Goal: Navigation & Orientation: Find specific page/section

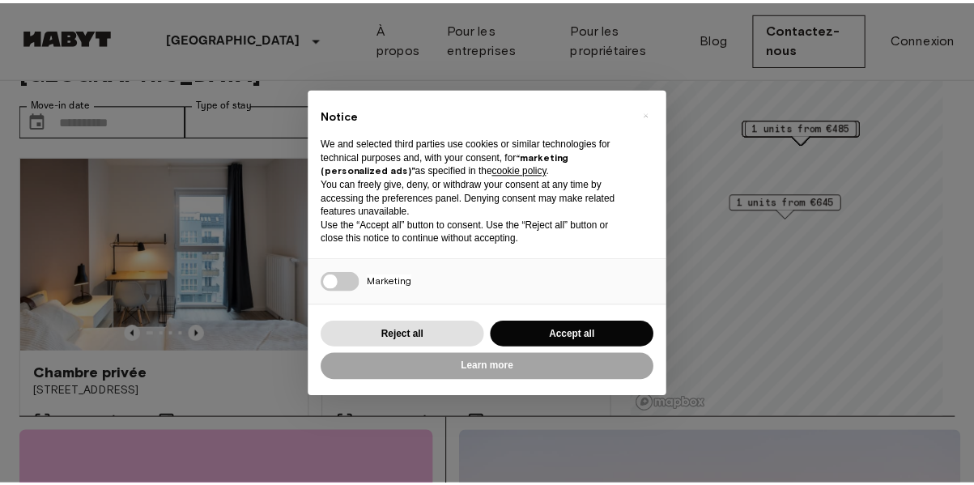
scroll to position [65, 0]
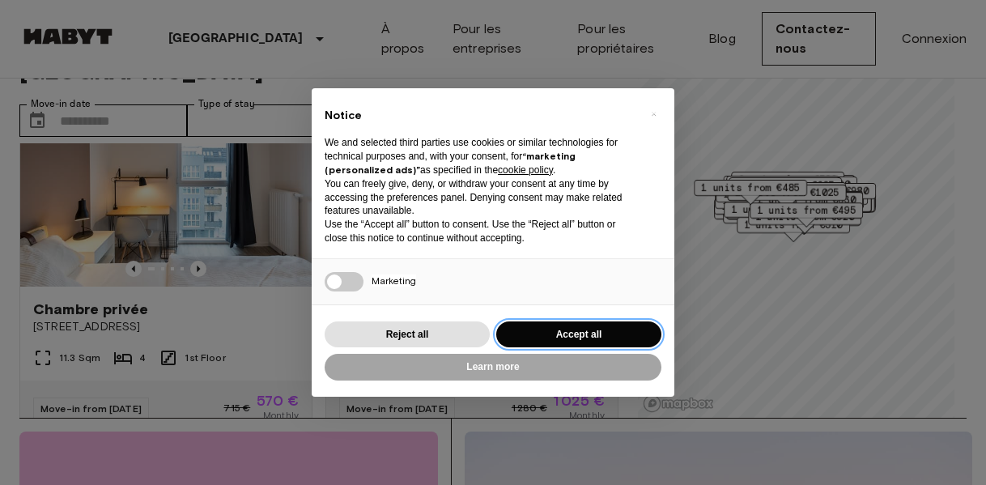
click at [536, 342] on button "Accept all" at bounding box center [578, 334] width 165 height 27
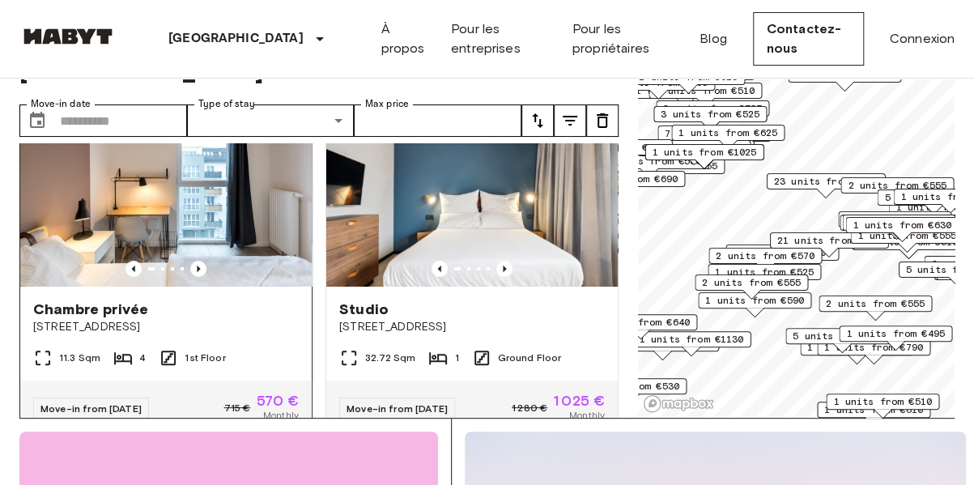
scroll to position [28, 0]
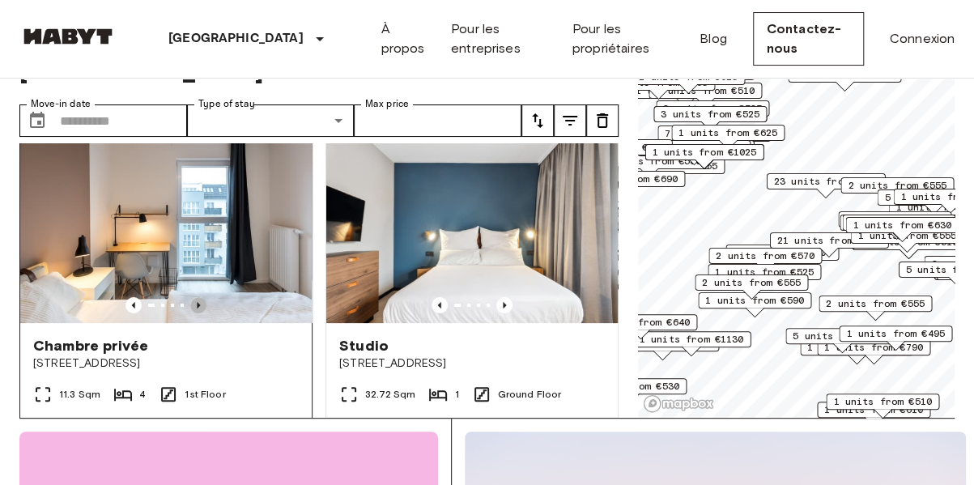
click at [198, 297] on icon "Previous image" at bounding box center [198, 305] width 16 height 16
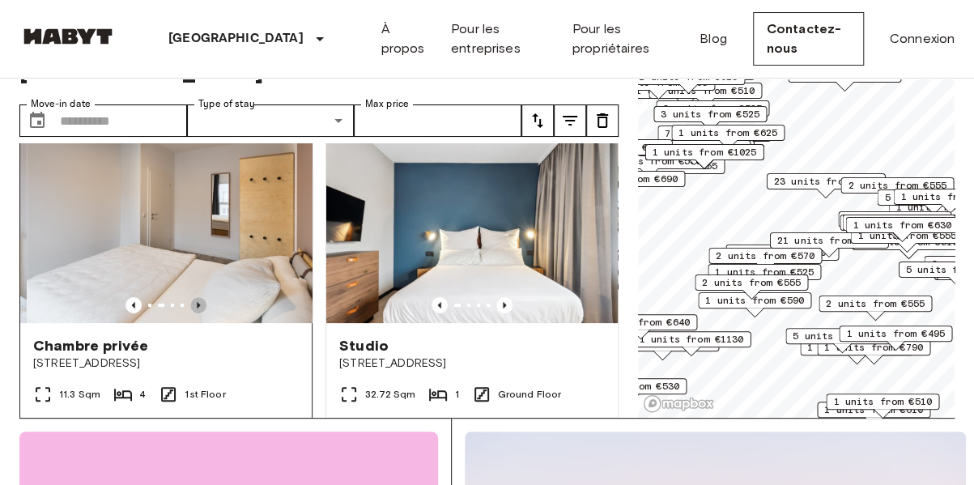
click at [198, 297] on icon "Previous image" at bounding box center [198, 305] width 16 height 16
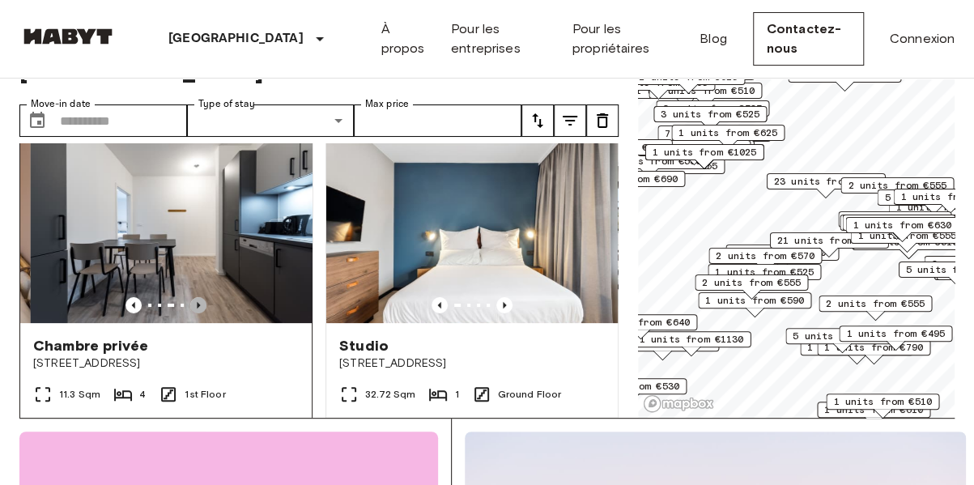
click at [198, 297] on icon "Previous image" at bounding box center [198, 305] width 16 height 16
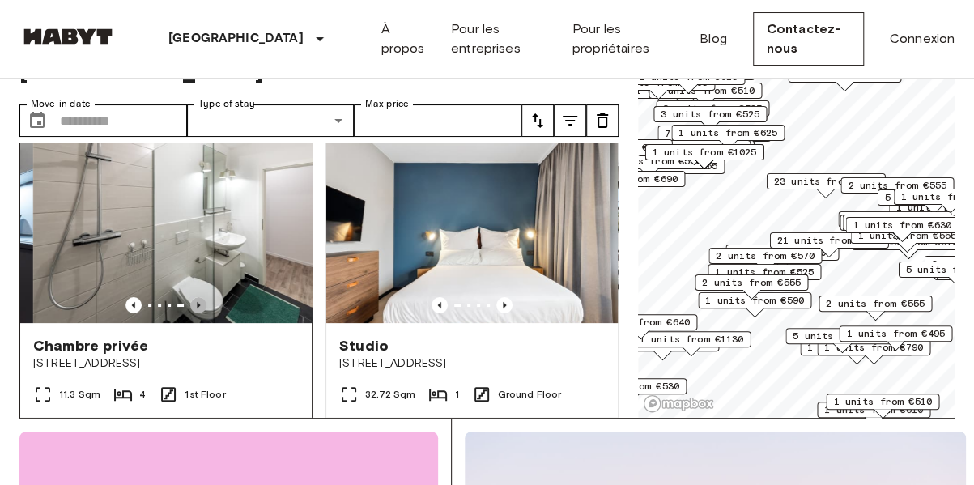
click at [198, 297] on icon "Previous image" at bounding box center [198, 305] width 16 height 16
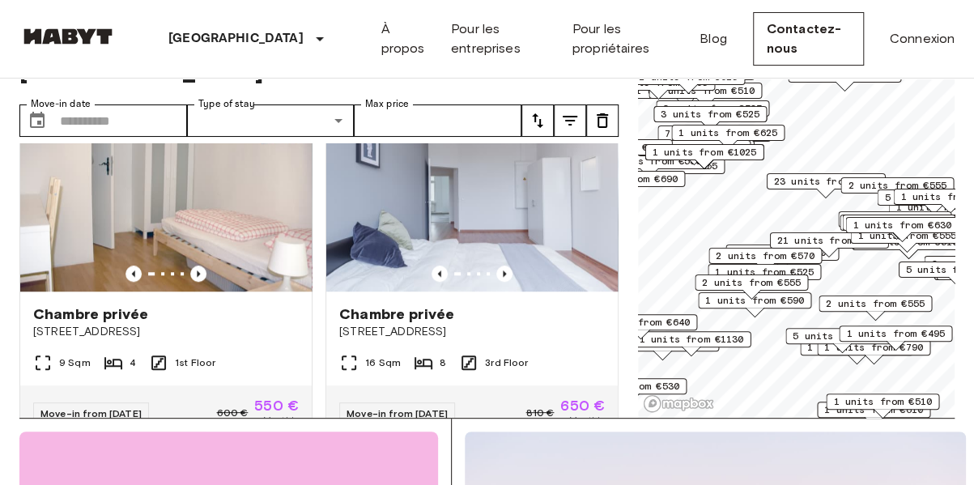
scroll to position [767, 0]
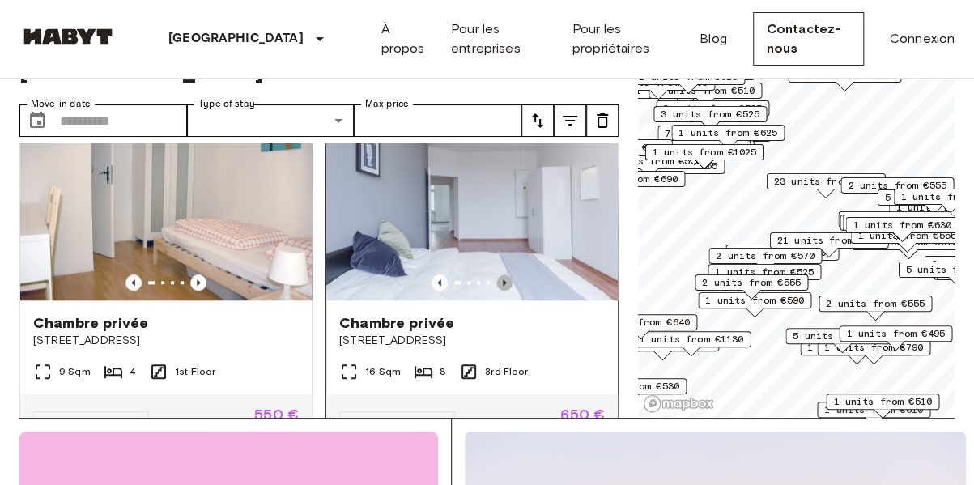
click at [496, 274] on icon "Previous image" at bounding box center [504, 282] width 16 height 16
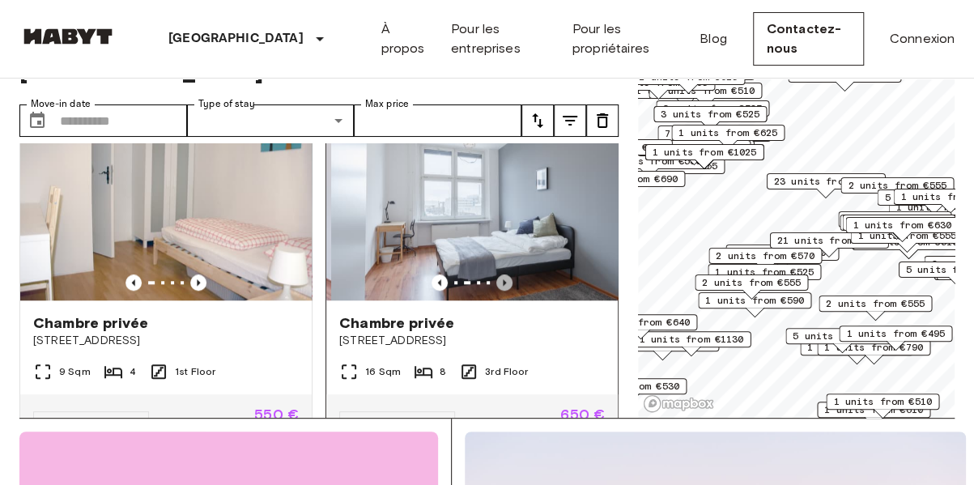
click at [496, 274] on icon "Previous image" at bounding box center [504, 282] width 16 height 16
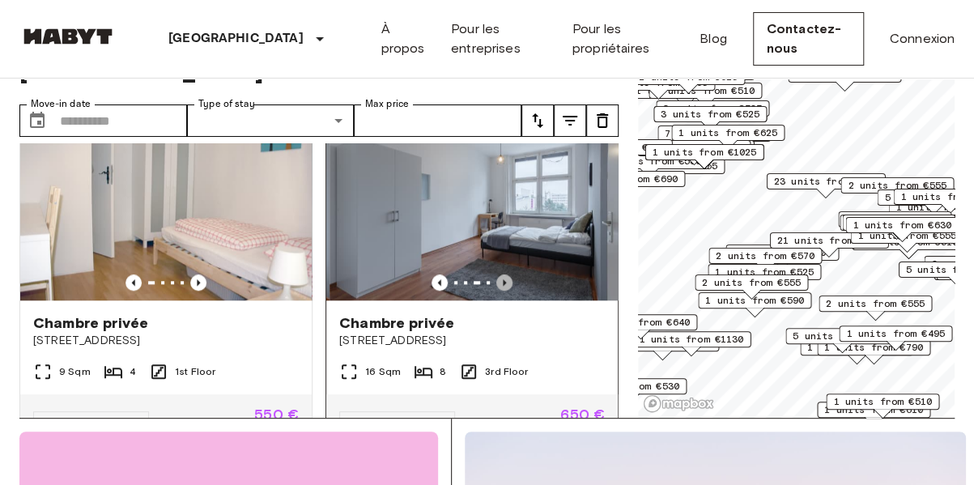
click at [497, 274] on icon "Previous image" at bounding box center [504, 282] width 16 height 16
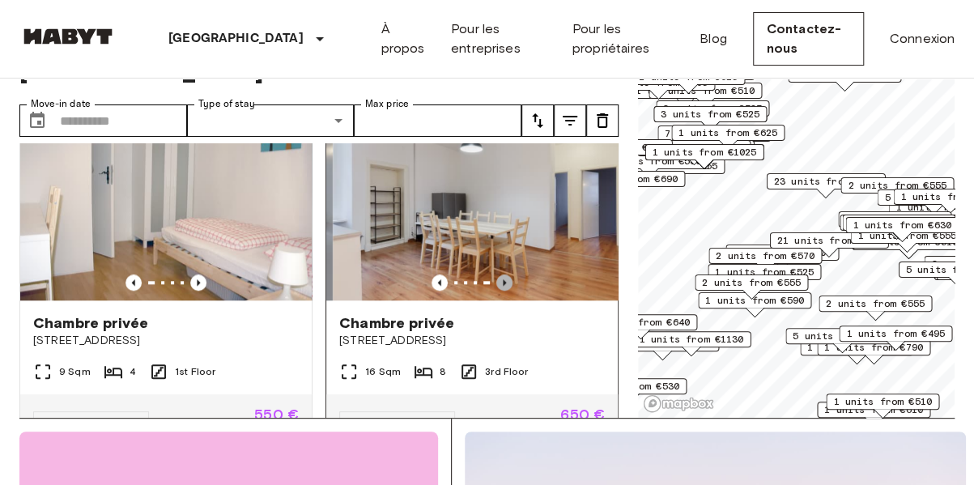
click at [497, 274] on icon "Previous image" at bounding box center [504, 282] width 16 height 16
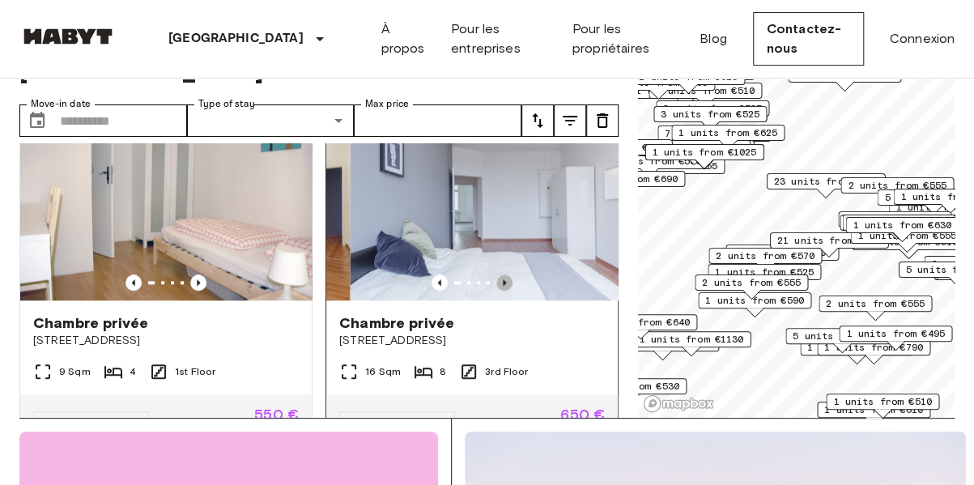
click at [497, 274] on icon "Previous image" at bounding box center [504, 282] width 16 height 16
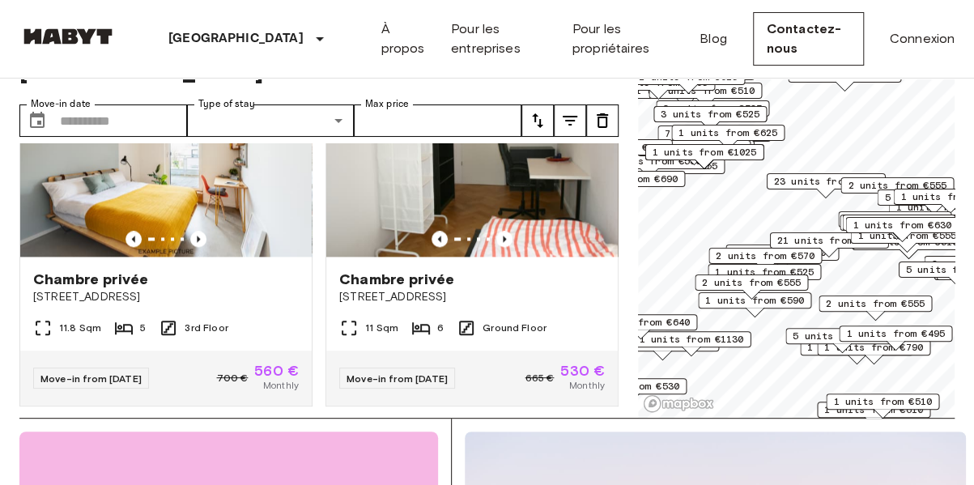
scroll to position [1169, 0]
